Goal: Use online tool/utility: Utilize a website feature to perform a specific function

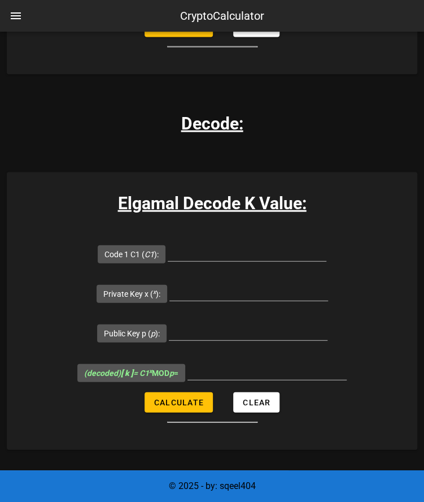
scroll to position [1858, 0]
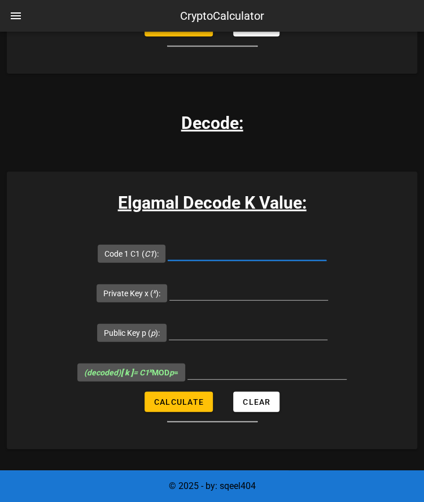
click at [190, 249] on input "Code 1 C1 ( C1 ):" at bounding box center [247, 251] width 159 height 18
click at [246, 244] on input "Code 1 C1 ( C1 ):" at bounding box center [247, 251] width 159 height 18
paste input "3079929"
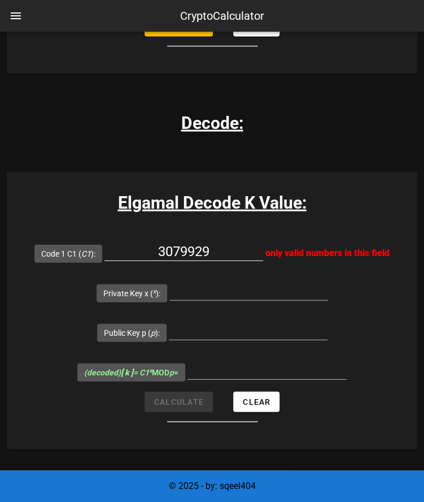
click at [230, 249] on input "3079929" at bounding box center [184, 251] width 159 height 18
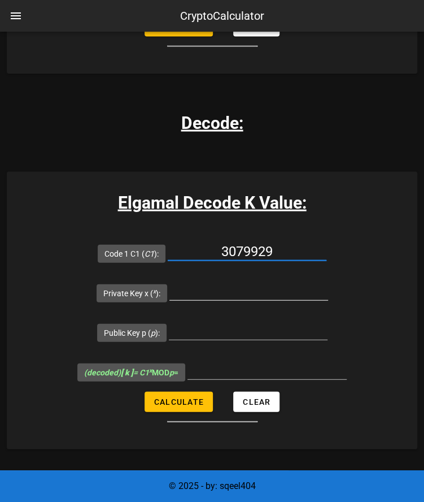
type input "3079929"
click at [223, 293] on input "Private Key x ( x ):" at bounding box center [249, 290] width 159 height 18
paste input "7841"
type input "7841"
click at [229, 332] on input "Public Key p ( p ):" at bounding box center [248, 330] width 159 height 18
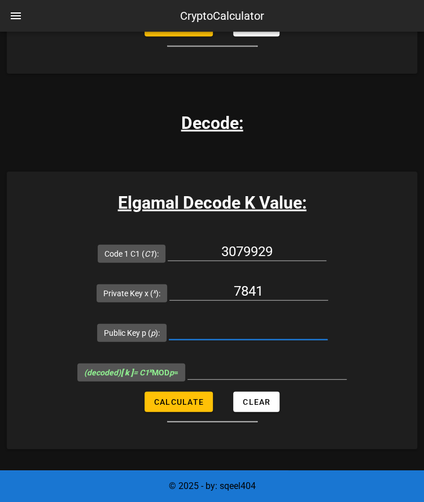
paste input "8902967"
type input "8902967"
click at [180, 398] on span "Calculate" at bounding box center [179, 401] width 50 height 9
type input "2508500"
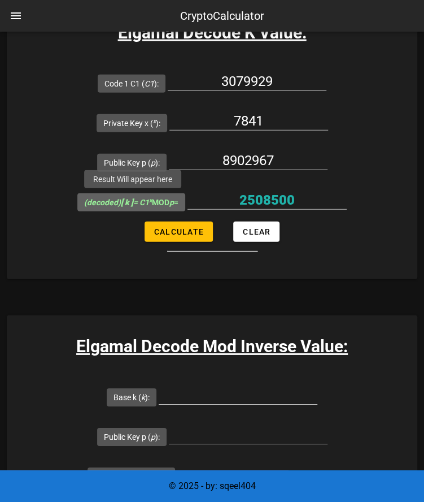
scroll to position [2140, 0]
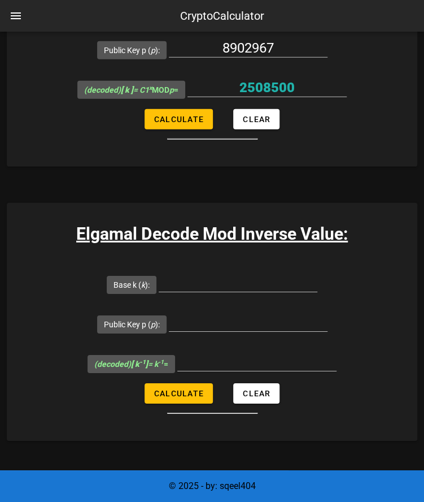
click at [29, 341] on form "Base k ( k ): Public Key p ( p ): (decoded) [ k -1 ] = k -1 = Calculate Clear" at bounding box center [212, 338] width 411 height 149
click at [234, 277] on input "Base k ( k ):" at bounding box center [238, 282] width 159 height 18
click at [216, 279] on input "Base k ( k ):" at bounding box center [238, 282] width 159 height 18
paste input "2508500"
type input "2508500"
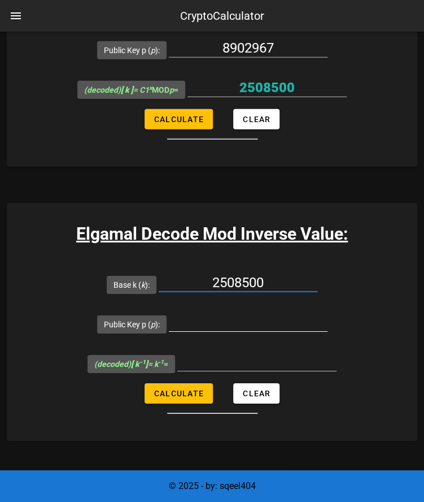
click at [234, 318] on input "Public Key p ( p ):" at bounding box center [248, 322] width 159 height 18
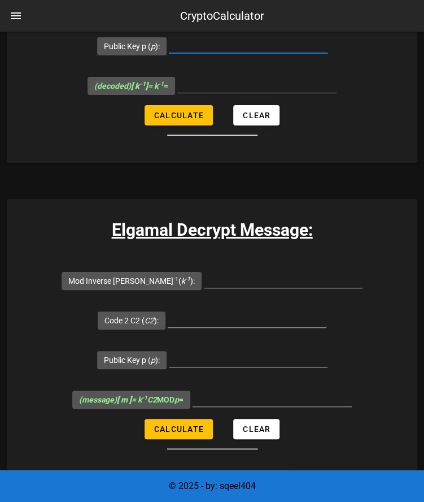
scroll to position [2418, 0]
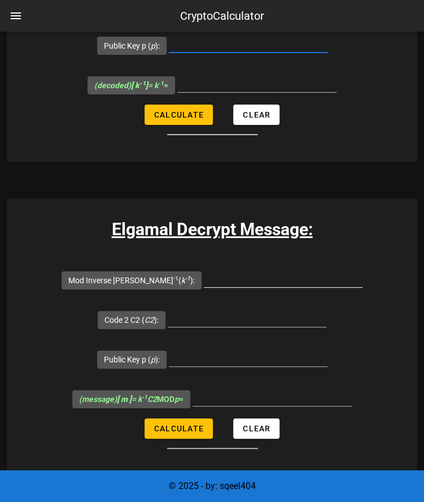
click at [222, 281] on input "Mod Inverse [PERSON_NAME] -1 ( k -1 ):" at bounding box center [283, 278] width 159 height 18
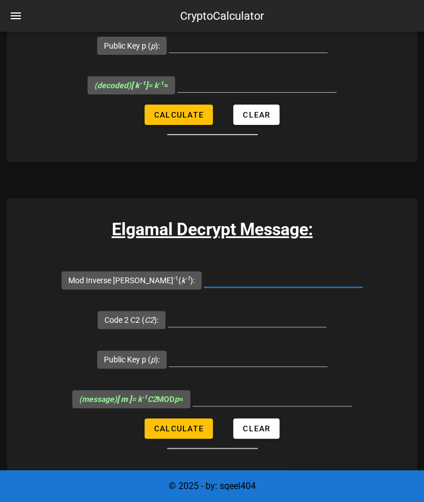
paste input "2508500"
type input "2508500"
click at [278, 309] on input "Code 2 C2 ( C2 ):" at bounding box center [247, 318] width 159 height 18
paste input "2669875"
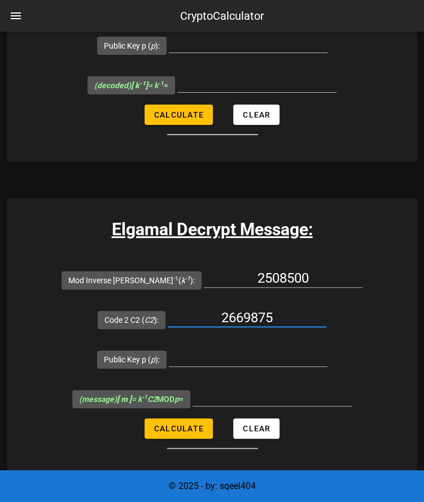
type input "2669875"
click at [251, 343] on div at bounding box center [248, 359] width 159 height 37
click at [237, 350] on input "Public Key p ( p ):" at bounding box center [248, 357] width 159 height 18
paste input "8902967"
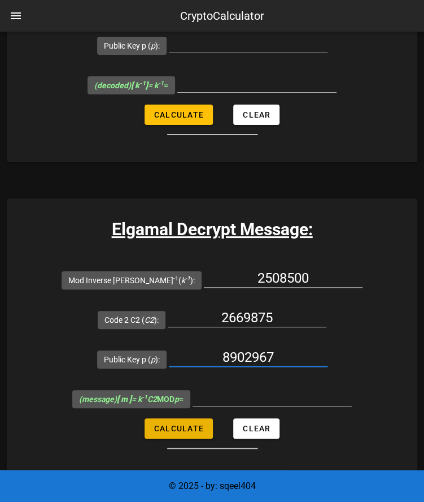
type input "8902967"
click at [195, 424] on span "Calculate" at bounding box center [179, 428] width 50 height 9
type input "8773179"
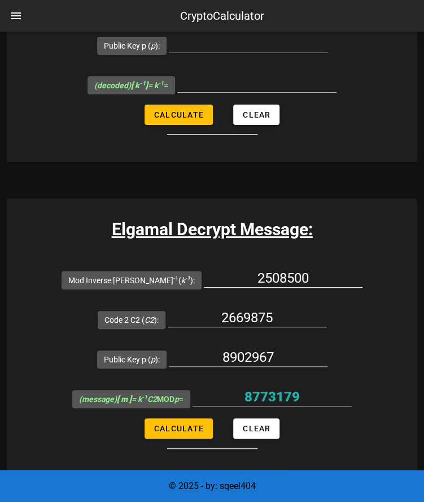
click at [286, 275] on input "2508500" at bounding box center [283, 278] width 159 height 18
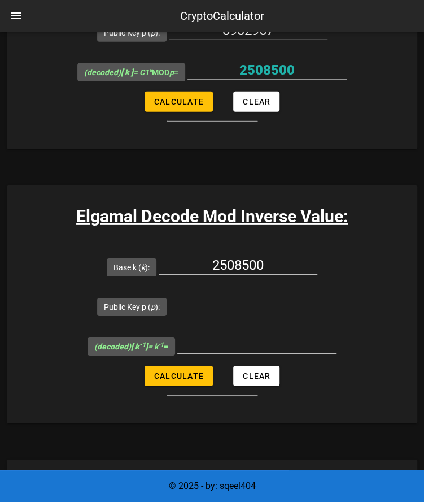
scroll to position [2154, 0]
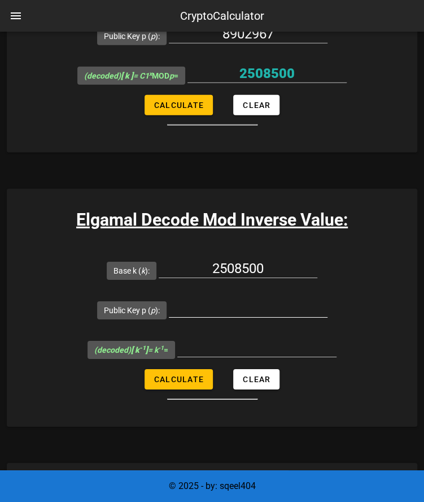
click at [219, 310] on input "Public Key p ( p ):" at bounding box center [248, 308] width 159 height 18
click at [237, 306] on input "Public Key p ( p ):" at bounding box center [248, 308] width 159 height 18
paste input "8902967"
type input "8902967"
click at [189, 377] on span "Calculate" at bounding box center [179, 379] width 50 height 9
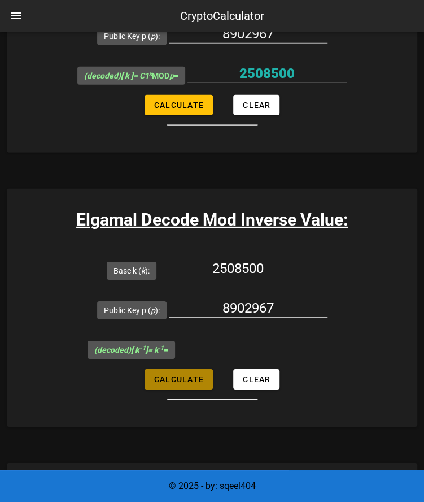
type input "1654589"
click at [250, 352] on input "1654589" at bounding box center [256, 347] width 159 height 18
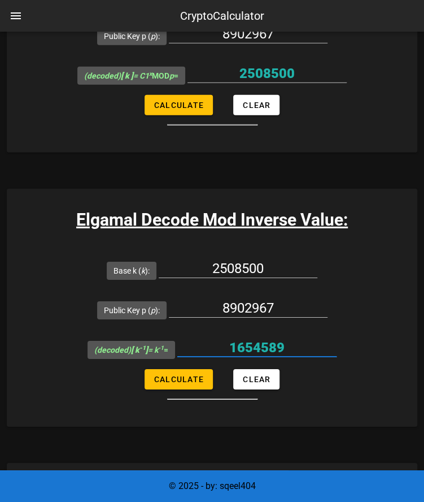
click at [250, 352] on input "1654589" at bounding box center [256, 347] width 159 height 18
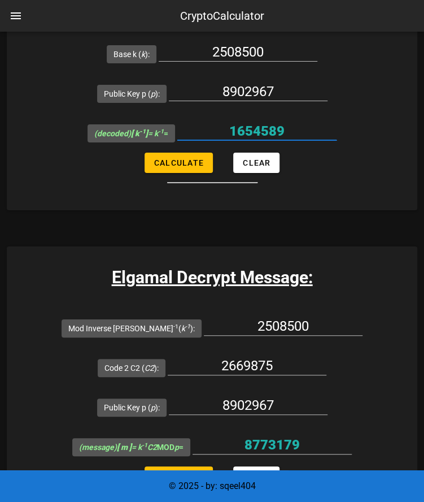
scroll to position [2398, 0]
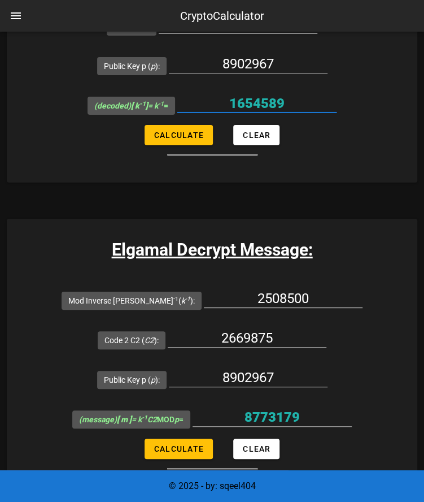
click at [246, 293] on input "2508500" at bounding box center [283, 298] width 159 height 18
paste input "1654589"
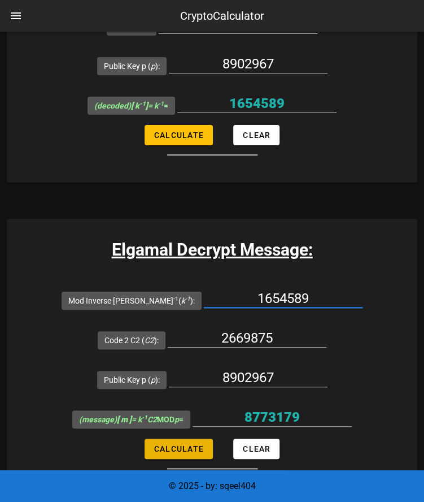
type input "1654589"
click at [188, 446] on span "Calculate" at bounding box center [179, 448] width 50 height 9
type input "416579"
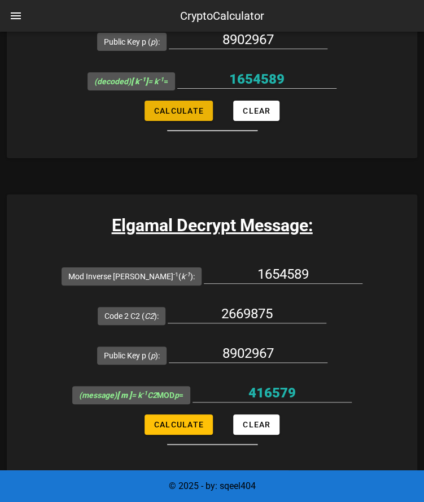
scroll to position [2449, 0]
